Goal: Find specific page/section

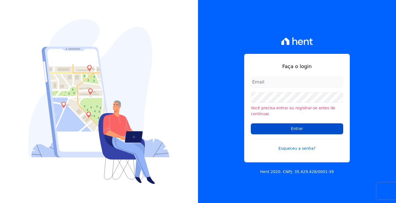
type input "financeiro01@imobcon.com"
click at [291, 129] on input "Entrar" at bounding box center [297, 129] width 92 height 11
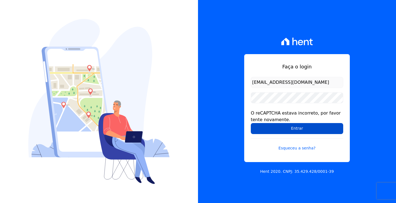
click at [268, 130] on input "Entrar" at bounding box center [297, 128] width 92 height 11
click at [286, 132] on input "Entrar" at bounding box center [297, 128] width 92 height 11
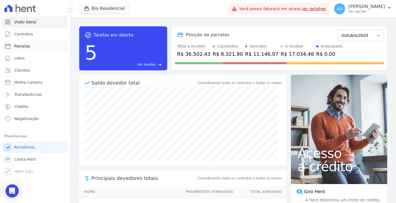
click at [23, 44] on span "Parcelas" at bounding box center [22, 46] width 16 height 6
select select
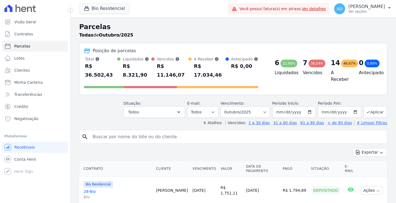
click at [161, 133] on input "search" at bounding box center [236, 136] width 295 height 11
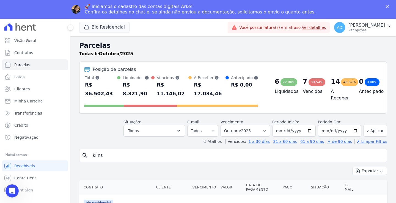
type input "klinsmman"
select select
